Goal: Task Accomplishment & Management: Manage account settings

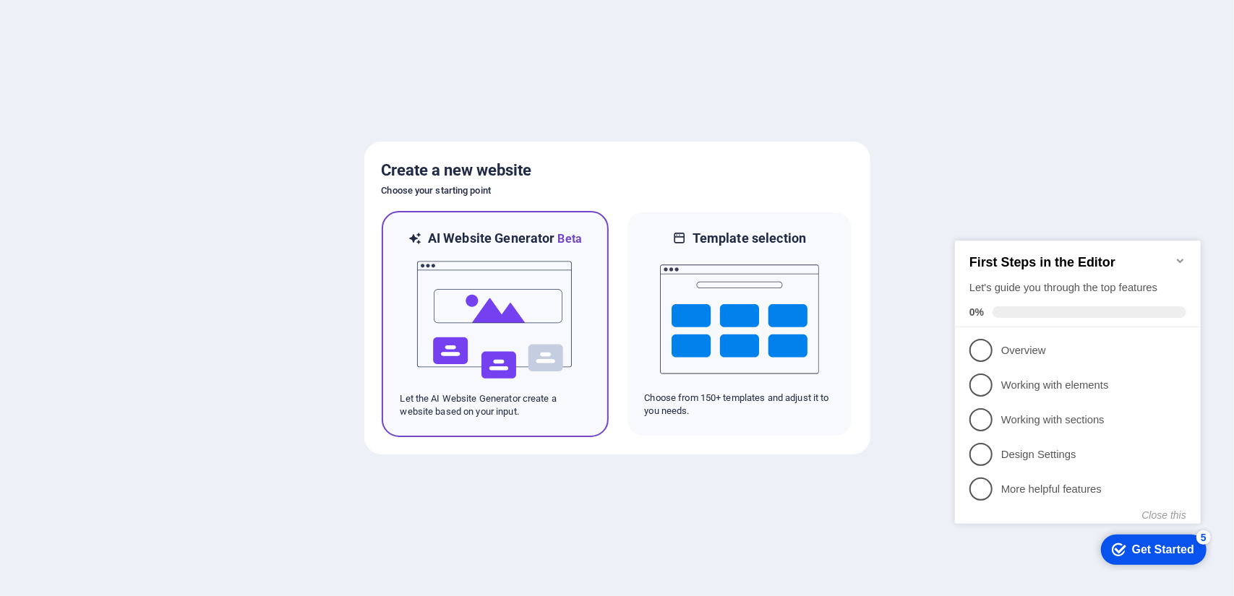
click at [519, 329] on img at bounding box center [495, 320] width 159 height 145
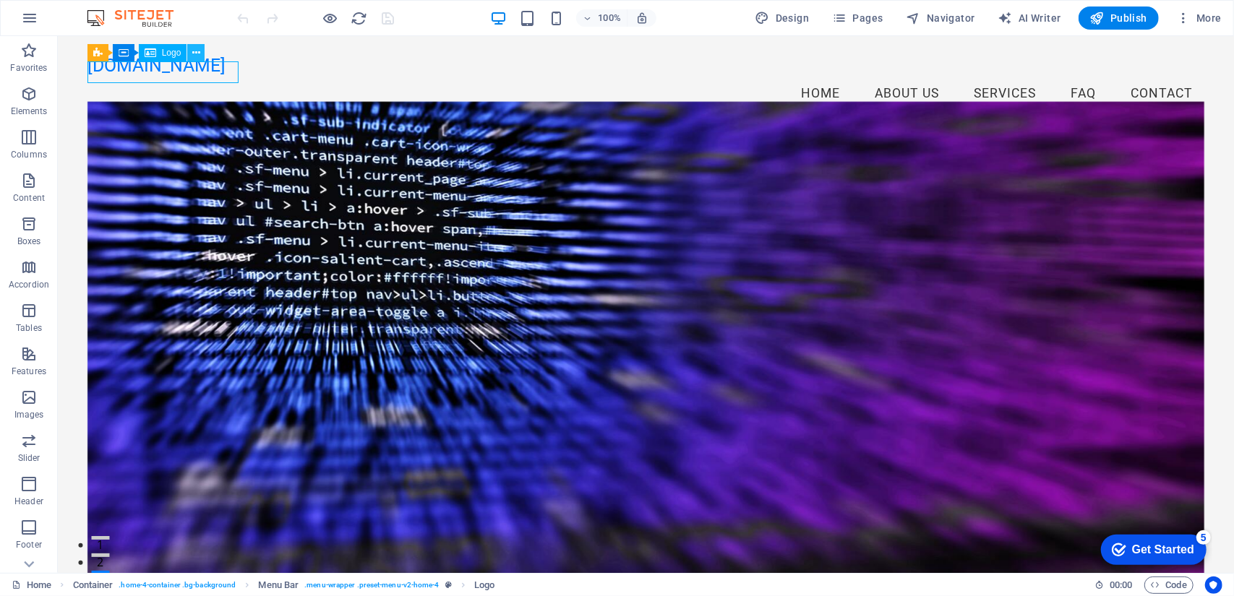
click at [160, 74] on div "[DOMAIN_NAME]" at bounding box center [645, 65] width 1117 height 22
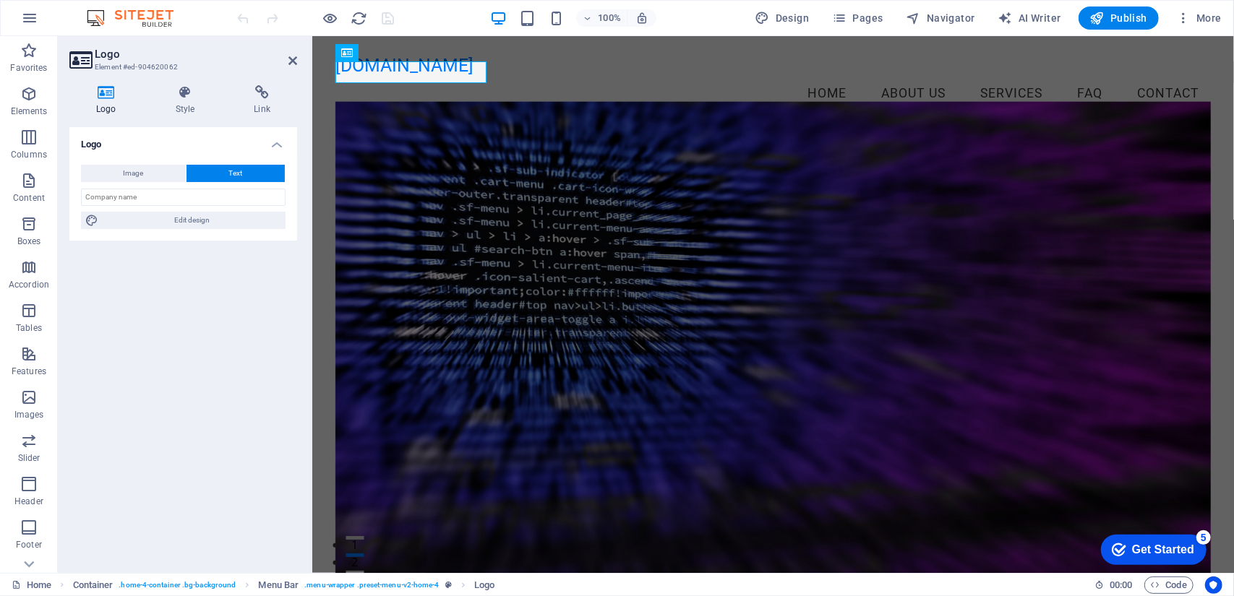
click at [109, 94] on icon at bounding box center [106, 92] width 74 height 14
click at [141, 171] on span "Image" at bounding box center [134, 173] width 20 height 17
select select "DISABLED_OPTION_VALUE"
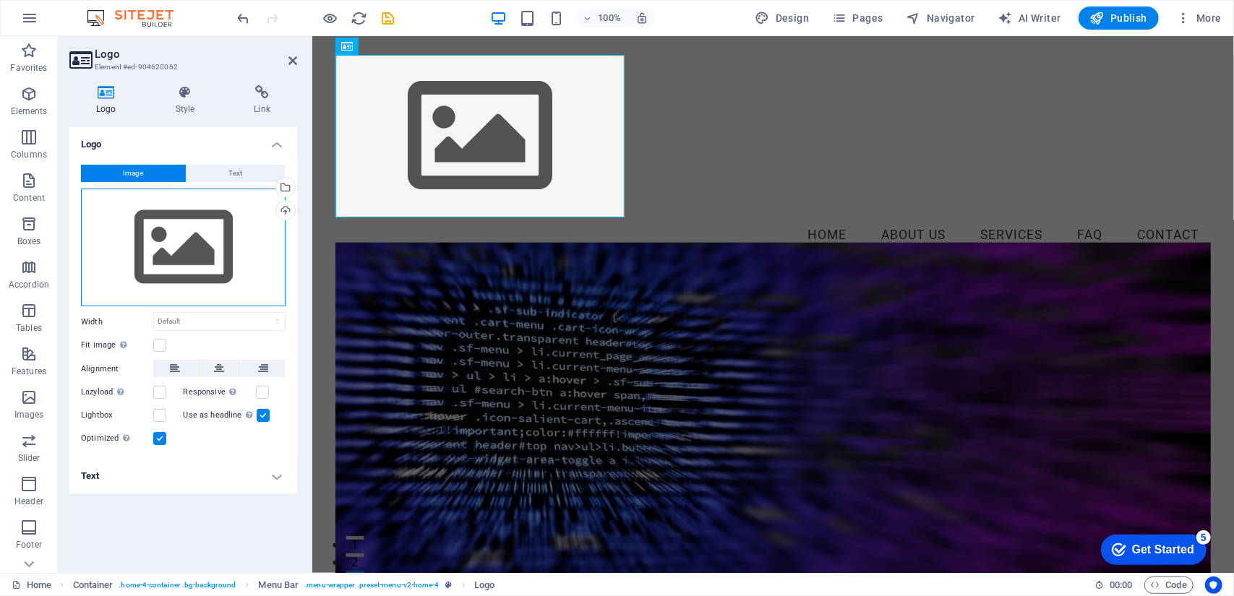
click at [191, 245] on div "Drag files here, click to choose files or select files from Files or our free s…" at bounding box center [183, 248] width 205 height 119
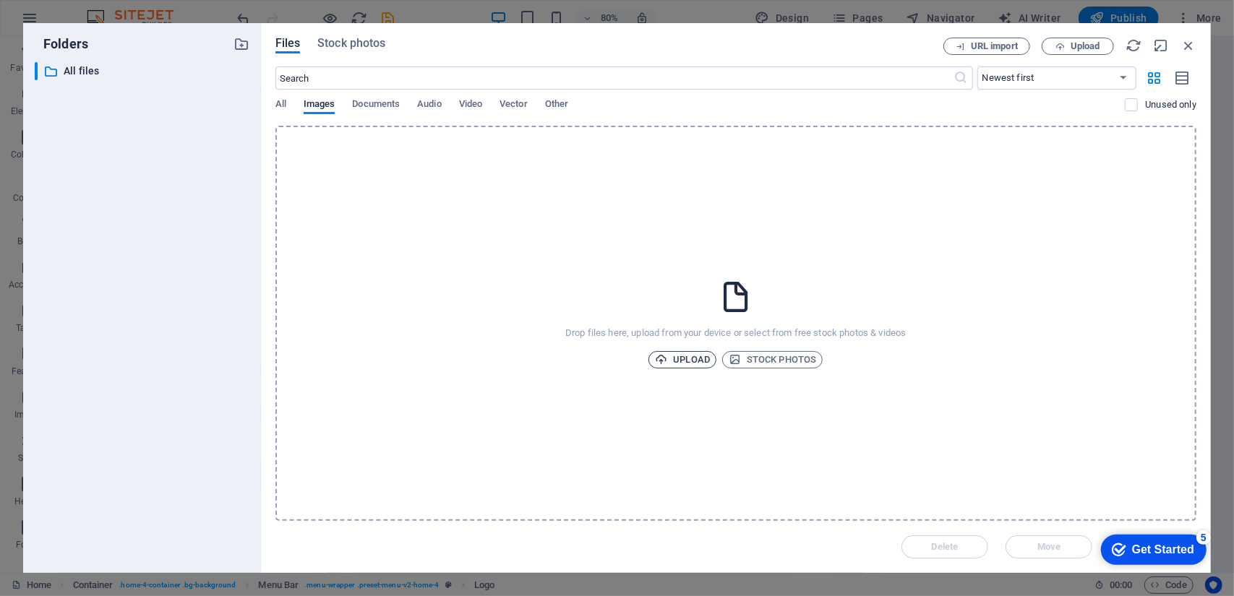
click at [685, 358] on span "Upload" at bounding box center [682, 359] width 55 height 17
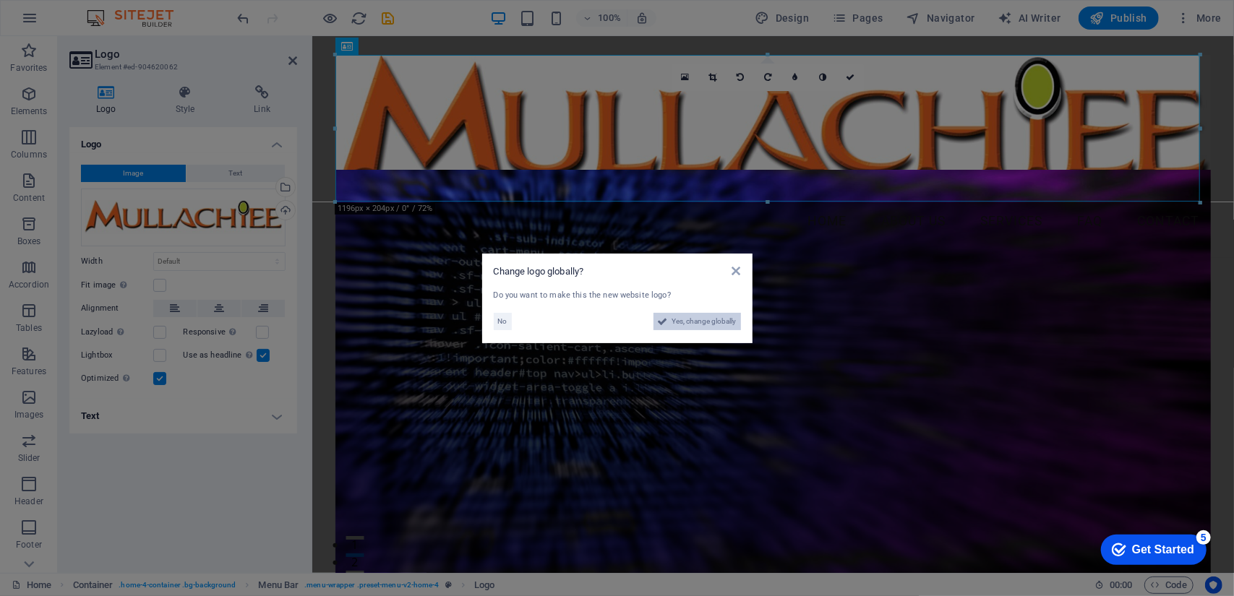
click at [713, 320] on span "Yes, change globally" at bounding box center [704, 321] width 64 height 17
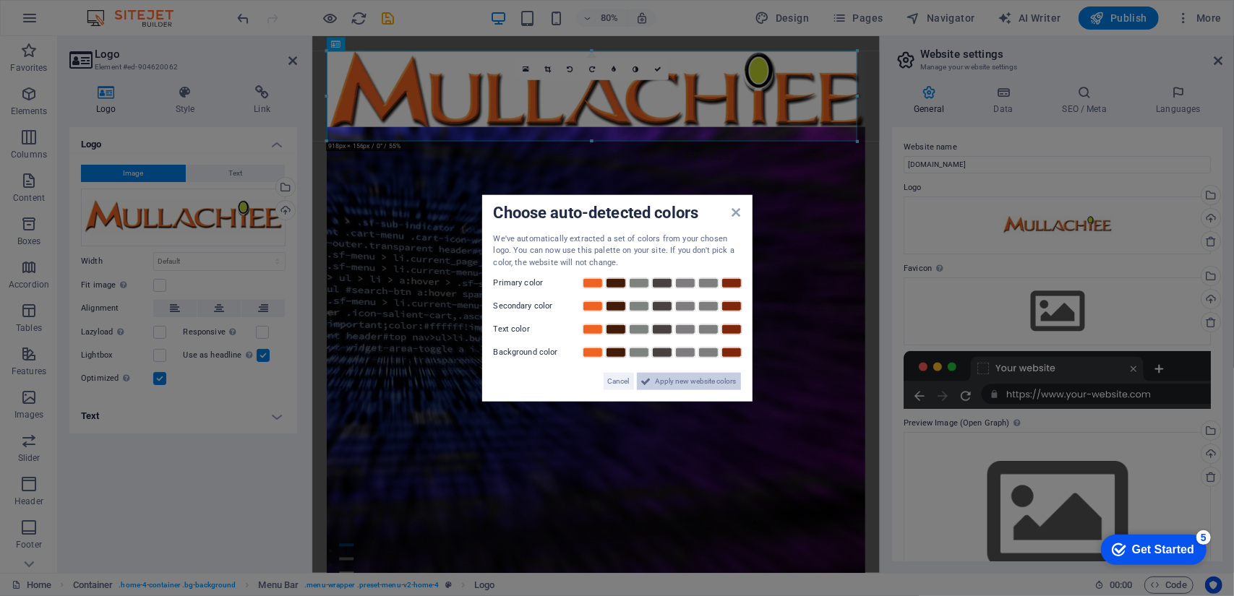
click at [718, 380] on span "Apply new website colors" at bounding box center [696, 381] width 81 height 17
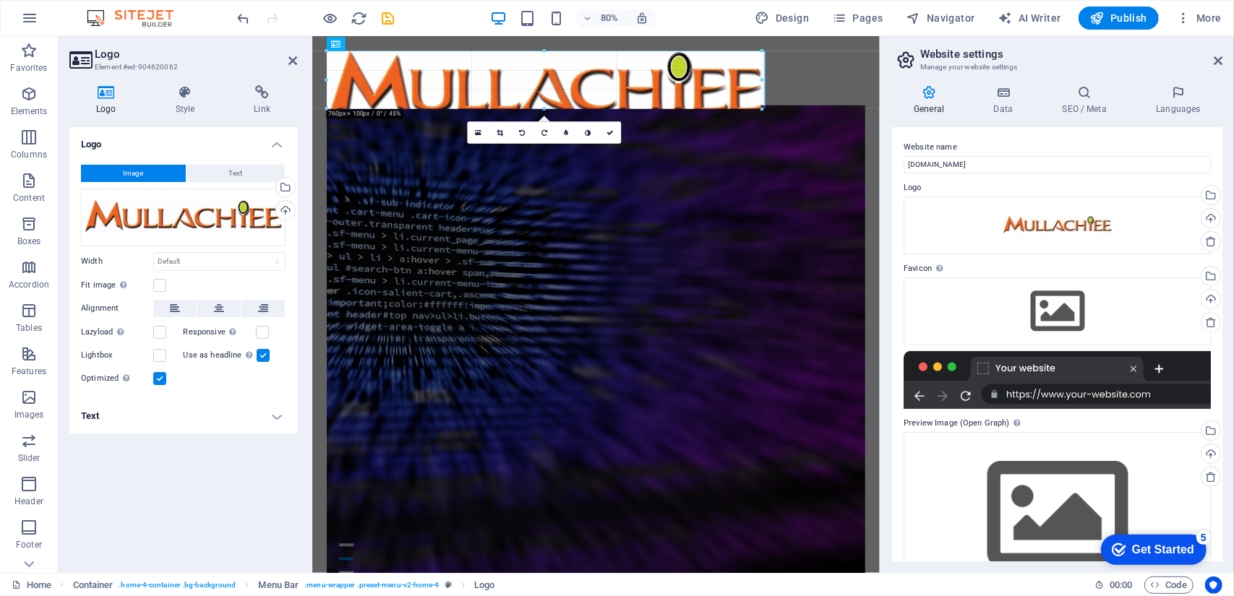
drag, startPoint x: 858, startPoint y: 139, endPoint x: 204, endPoint y: 77, distance: 657.1
type input "752"
select select "px"
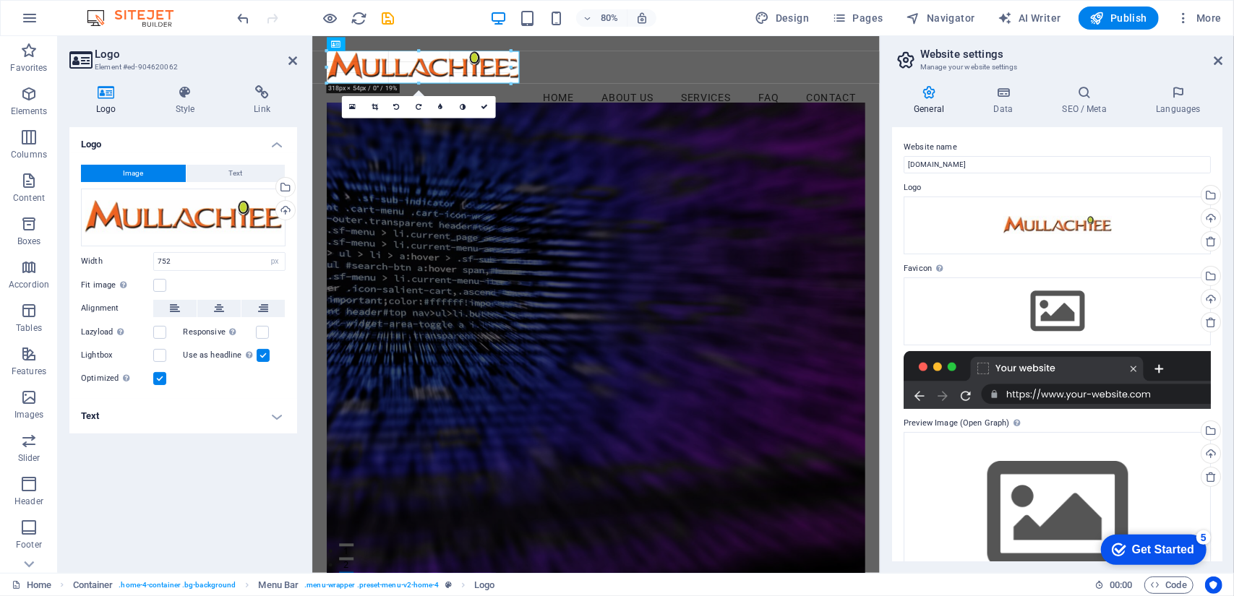
drag, startPoint x: 760, startPoint y: 124, endPoint x: 184, endPoint y: 38, distance: 582.3
type input "333"
click at [773, 157] on figure at bounding box center [667, 424] width 674 height 611
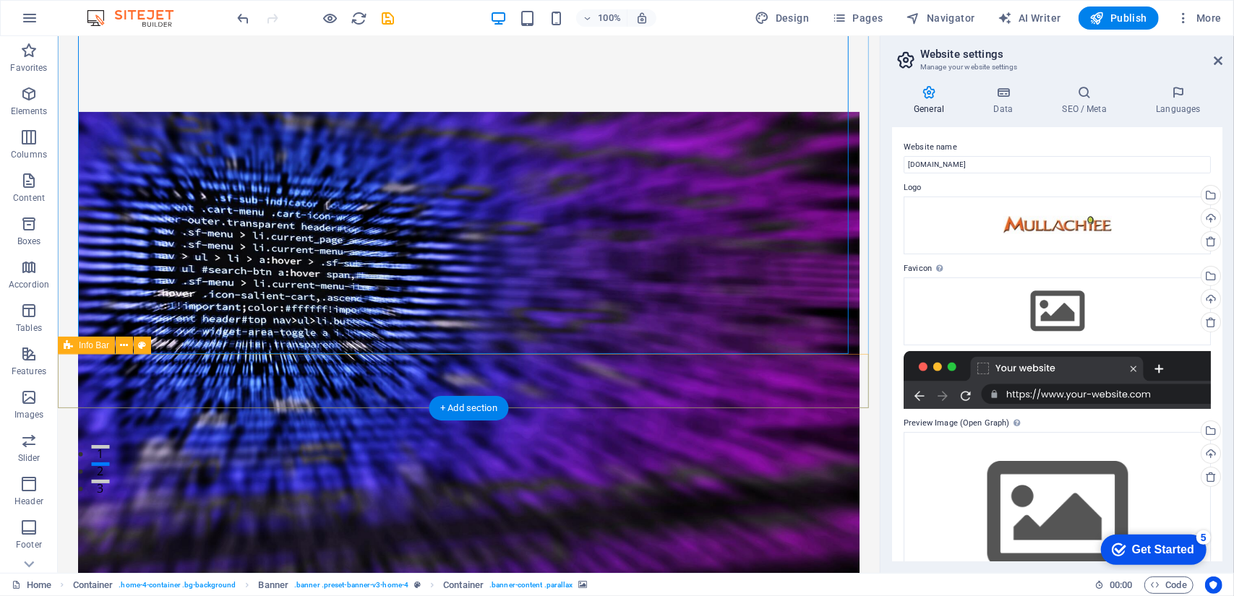
scroll to position [217, 0]
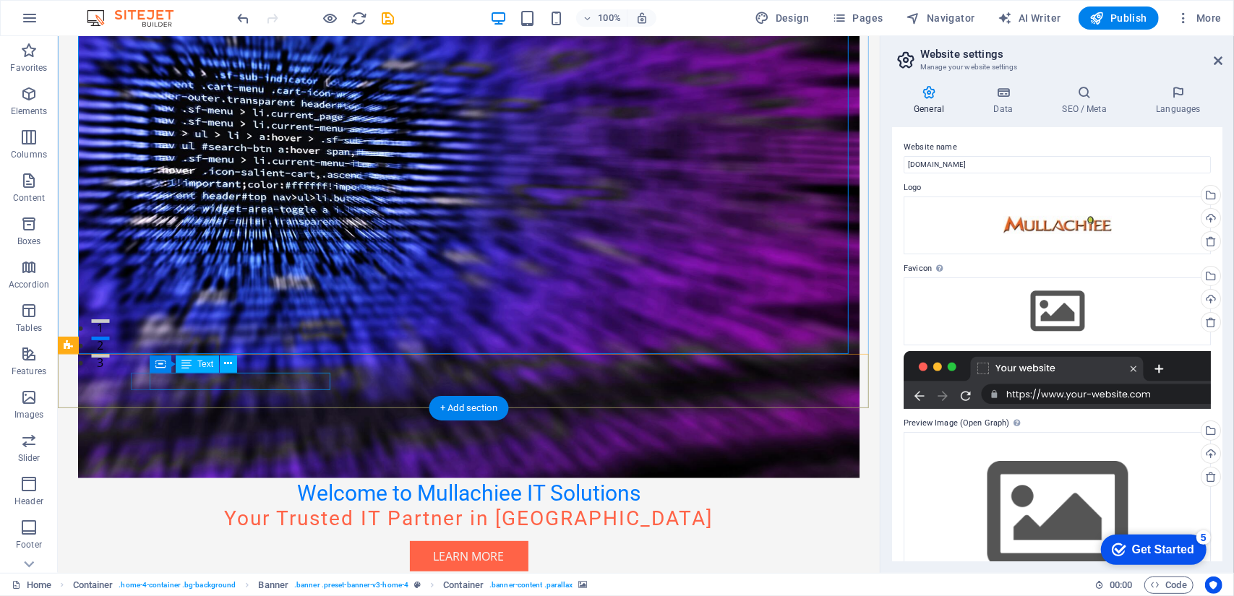
drag, startPoint x: 151, startPoint y: 382, endPoint x: 349, endPoint y: 401, distance: 198.9
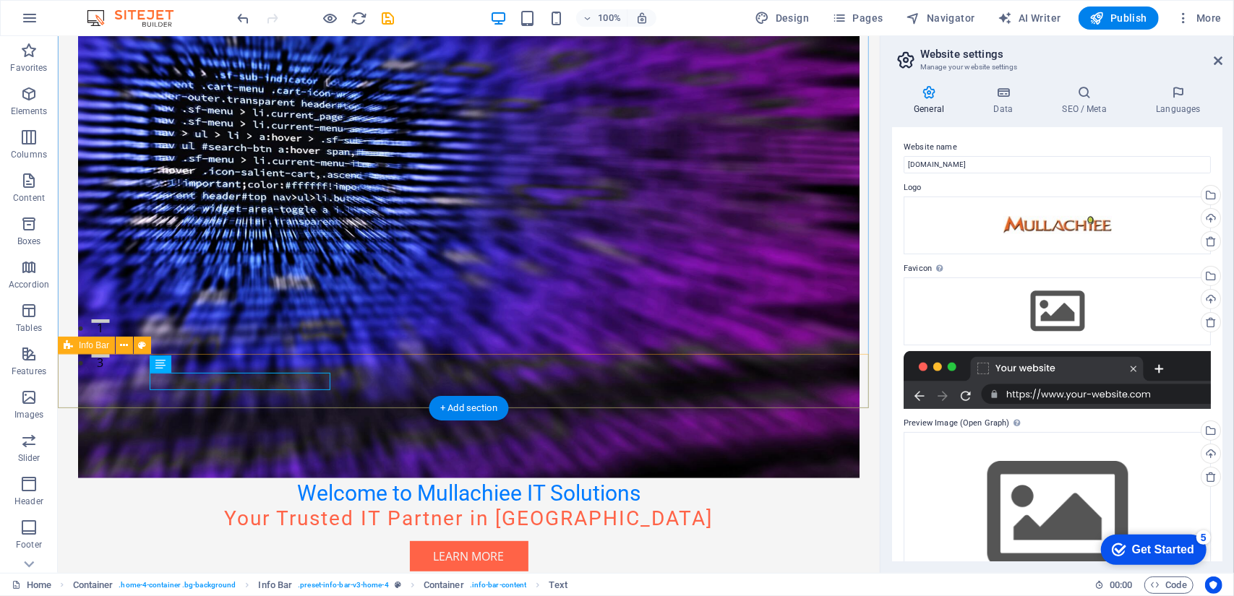
drag, startPoint x: 153, startPoint y: 379, endPoint x: 334, endPoint y: 403, distance: 182.9
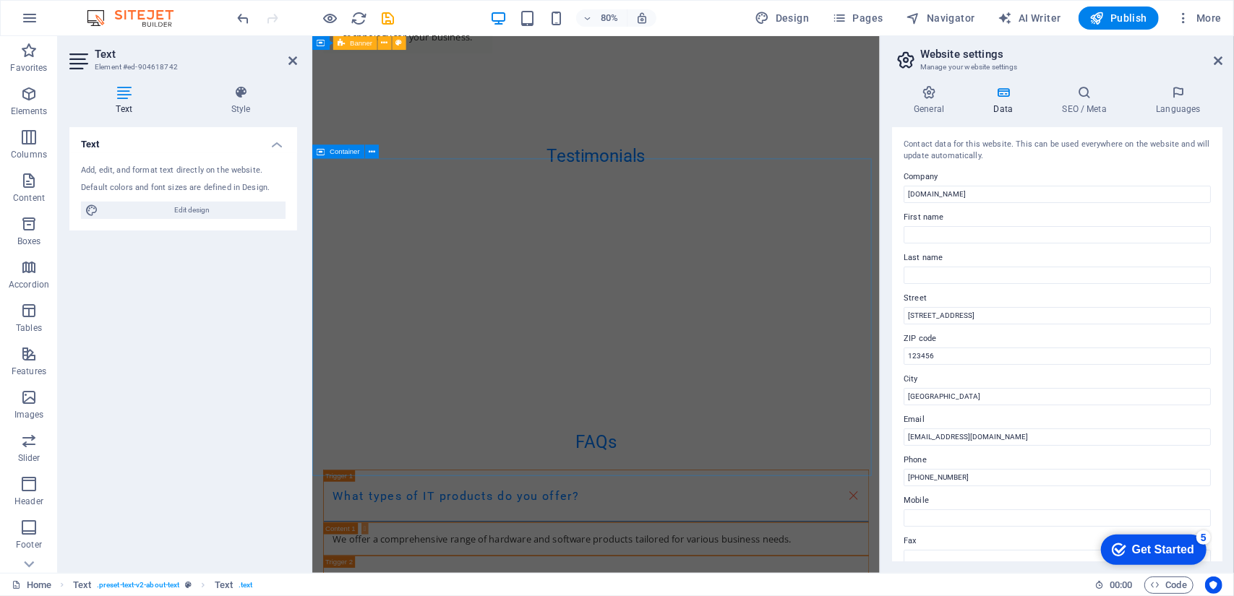
scroll to position [2640, 0]
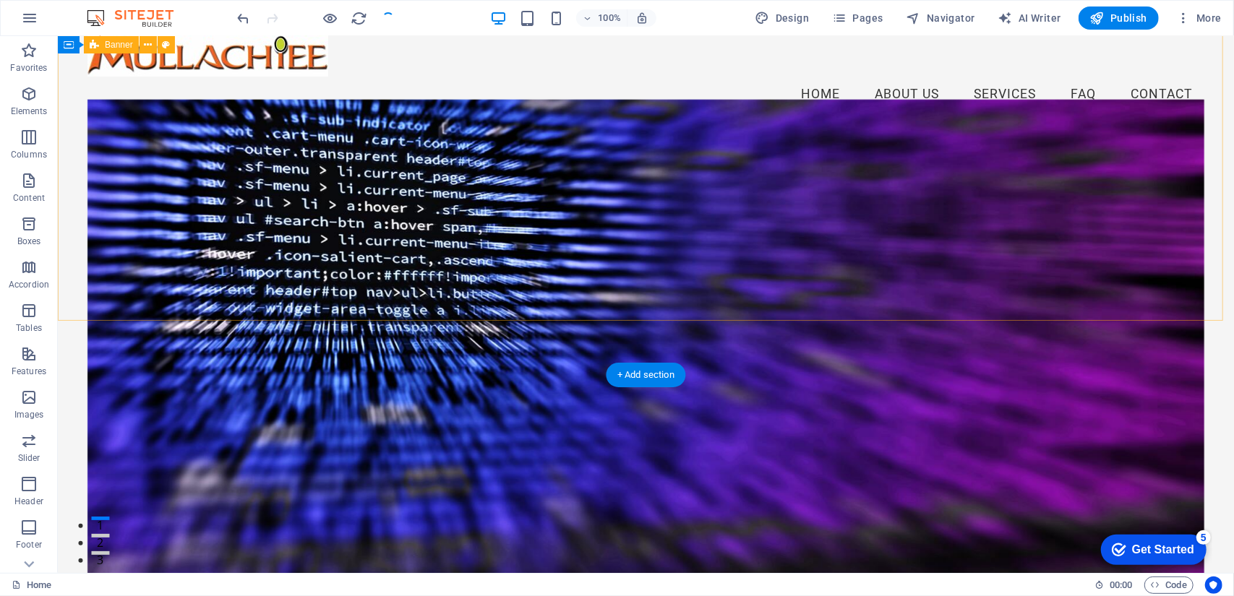
scroll to position [0, 0]
